Goal: Transaction & Acquisition: Purchase product/service

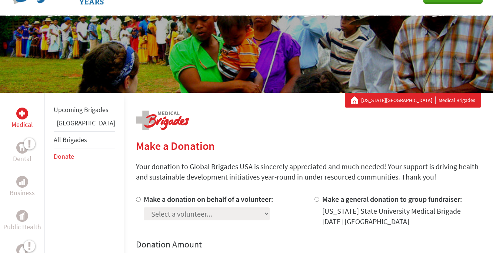
scroll to position [39, 0]
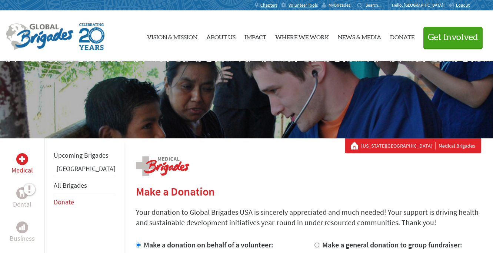
click at [350, 6] on span "MyBrigades" at bounding box center [339, 5] width 22 height 6
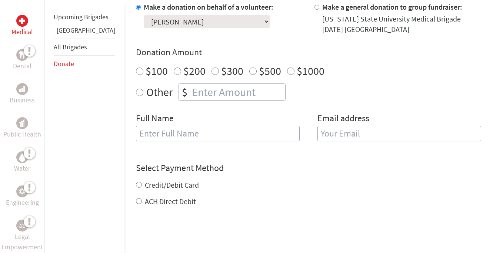
scroll to position [229, 0]
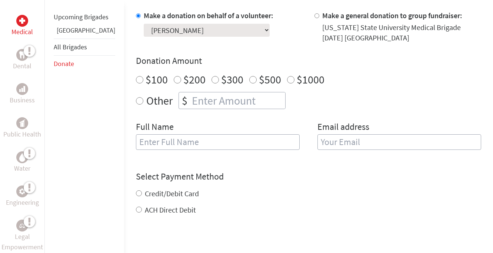
radio input "true"
click at [222, 103] on input "number" at bounding box center [237, 100] width 95 height 16
click at [223, 123] on div "Full Name" at bounding box center [218, 140] width 164 height 38
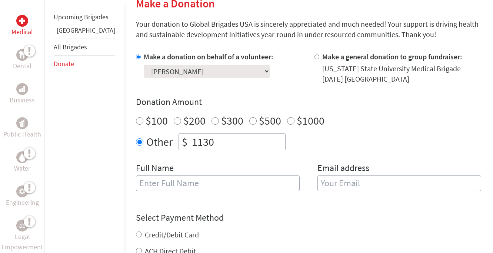
scroll to position [185, 0]
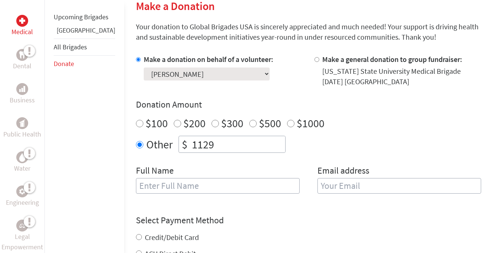
click at [257, 150] on input "1129" at bounding box center [237, 144] width 95 height 16
click at [255, 142] on input "1130" at bounding box center [237, 144] width 95 height 16
click at [255, 142] on input "1131" at bounding box center [237, 144] width 95 height 16
type input "1130"
click at [256, 148] on input "1130" at bounding box center [237, 144] width 95 height 16
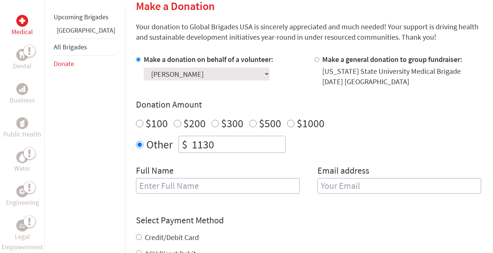
scroll to position [254, 0]
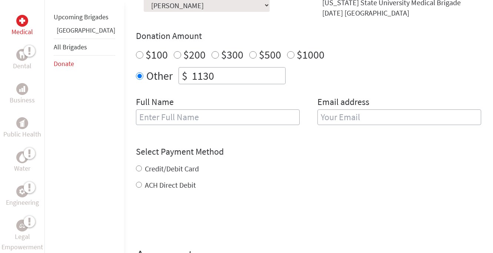
click at [175, 117] on input "text" at bounding box center [218, 117] width 164 height 16
type input "[PERSON_NAME]"
click at [317, 114] on input "email" at bounding box center [399, 117] width 164 height 16
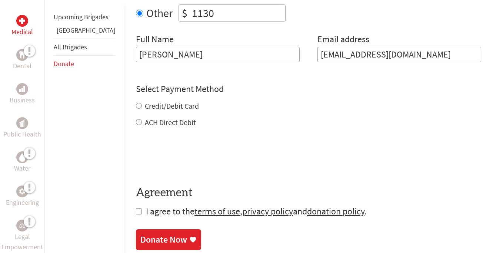
scroll to position [317, 0]
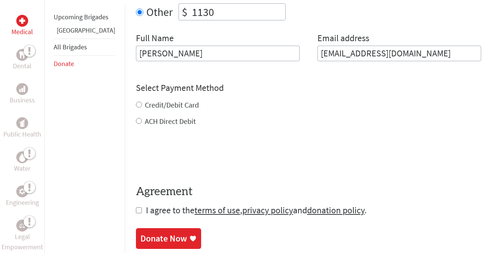
type input "holleymadison15@gmail.com"
click at [150, 123] on form "Make a donation on behalf of a volunteer: Select a volunteer... Addison Castill…" at bounding box center [308, 69] width 345 height 294
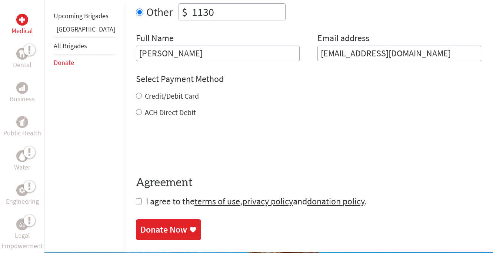
click at [150, 115] on label "ACH Direct Debit" at bounding box center [170, 111] width 51 height 9
click at [142, 115] on input "ACH Direct Debit" at bounding box center [139, 112] width 6 height 6
radio input "true"
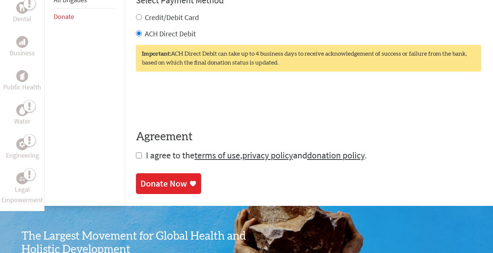
scroll to position [402, 0]
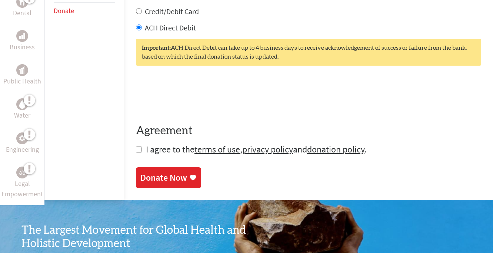
click at [136, 151] on input "checkbox" at bounding box center [139, 149] width 6 height 6
checkbox input "true"
click at [140, 179] on div "Donate Now" at bounding box center [163, 178] width 47 height 12
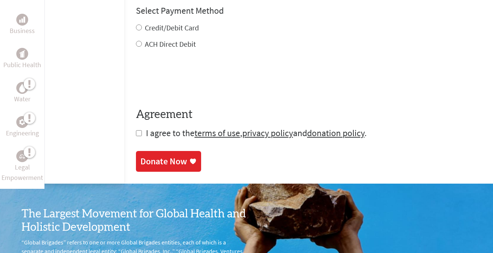
scroll to position [396, 0]
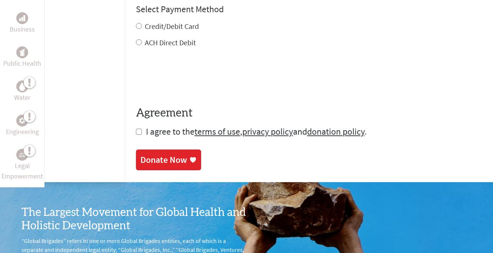
click at [159, 42] on label "ACH Direct Debit" at bounding box center [170, 42] width 51 height 9
click at [142, 42] on input "ACH Direct Debit" at bounding box center [139, 42] width 6 height 6
radio input "true"
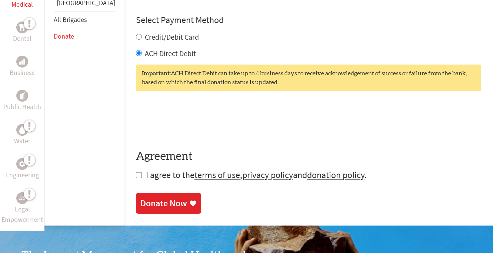
scroll to position [384, 0]
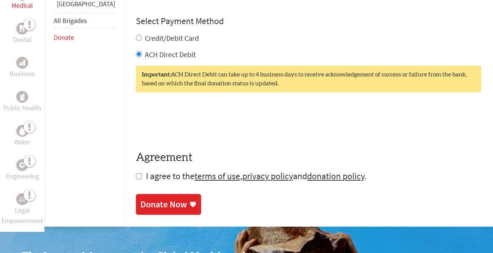
click at [151, 39] on label "Credit/Debit Card" at bounding box center [172, 37] width 54 height 9
click at [142, 39] on input "Credit/Debit Card" at bounding box center [139, 38] width 6 height 6
radio input "true"
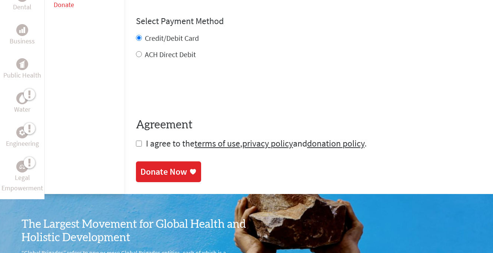
click at [149, 55] on label "ACH Direct Debit" at bounding box center [170, 54] width 51 height 9
click at [142, 55] on input "ACH Direct Debit" at bounding box center [139, 54] width 6 height 6
radio input "true"
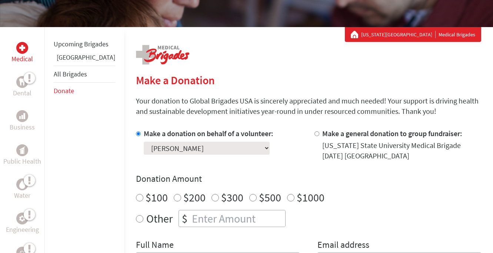
scroll to position [0, 0]
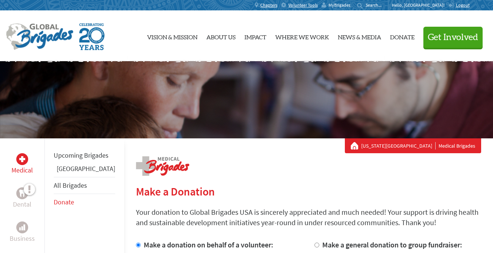
click at [350, 3] on span "MyBrigades" at bounding box center [339, 5] width 22 height 6
